Goal: Find specific page/section: Find specific page/section

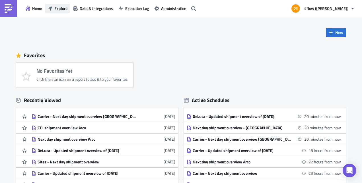
click at [61, 8] on span "Explore" at bounding box center [60, 8] width 13 height 6
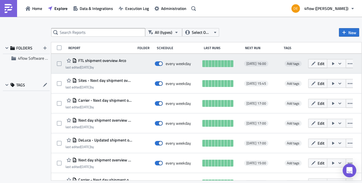
click at [113, 61] on span "FTL shipment overview Arco" at bounding box center [101, 60] width 49 height 5
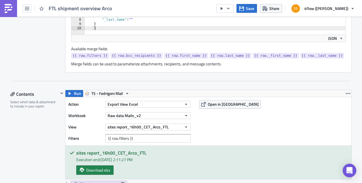
scroll to position [233, 0]
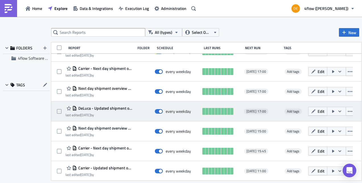
scroll to position [32, 0]
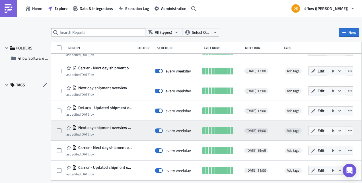
click at [113, 126] on span "Next day shipment overview Arco" at bounding box center [104, 127] width 55 height 5
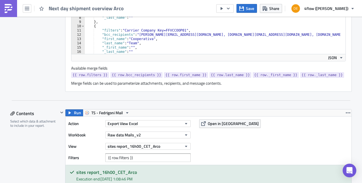
scroll to position [228, 0]
